Goal: Task Accomplishment & Management: Use online tool/utility

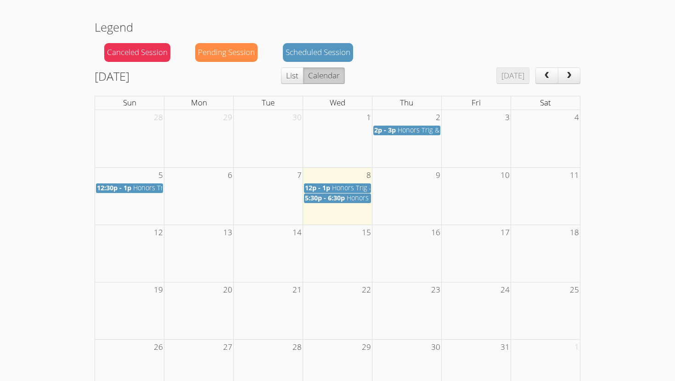
scroll to position [86, 0]
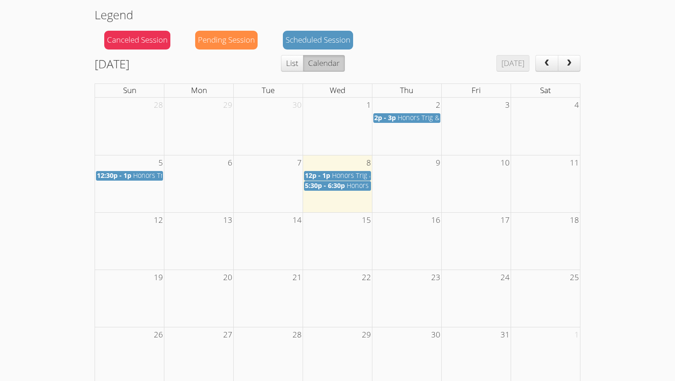
click at [359, 187] on span "Honors Trig & Algebra II" at bounding box center [383, 185] width 73 height 9
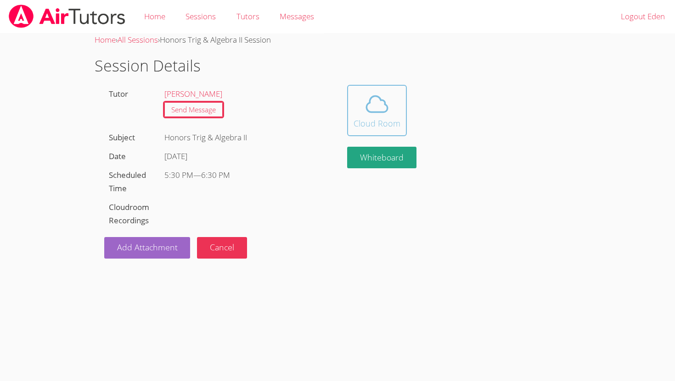
click at [371, 126] on div "Cloud Room" at bounding box center [376, 123] width 47 height 13
click at [188, 21] on link "Sessions" at bounding box center [200, 17] width 50 height 34
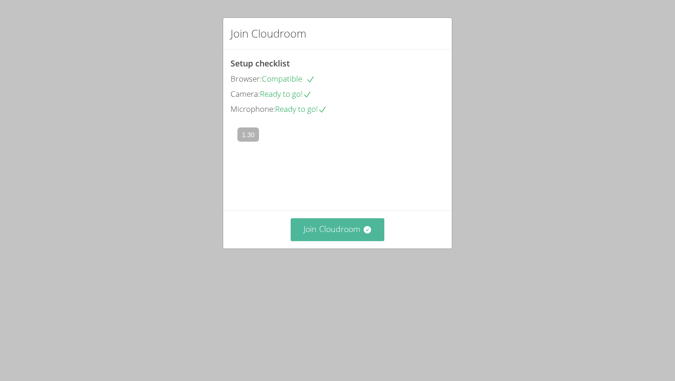
click at [353, 241] on button "Join Cloudroom" at bounding box center [338, 229] width 94 height 22
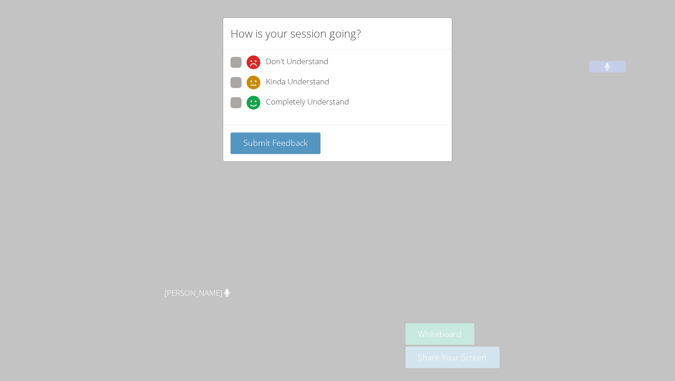
click at [246, 110] on span at bounding box center [246, 110] width 0 height 0
click at [246, 98] on input "Completely Understand" at bounding box center [250, 101] width 8 height 8
radio input "true"
click at [286, 140] on span "Submit Feedback" at bounding box center [275, 142] width 64 height 11
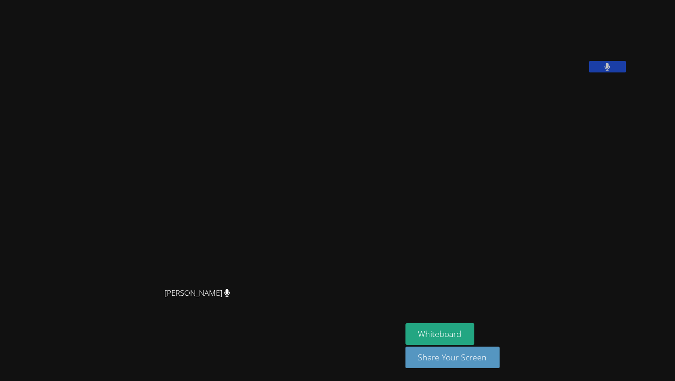
click at [269, 207] on video at bounding box center [201, 173] width 138 height 222
